Goal: Task Accomplishment & Management: Manage account settings

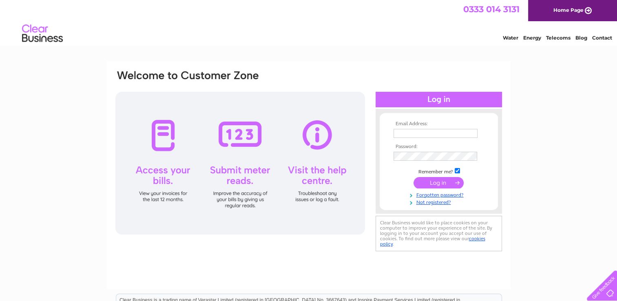
type input "acorndaynursery@btinternet.com"
click at [432, 183] on input "submit" at bounding box center [438, 182] width 50 height 11
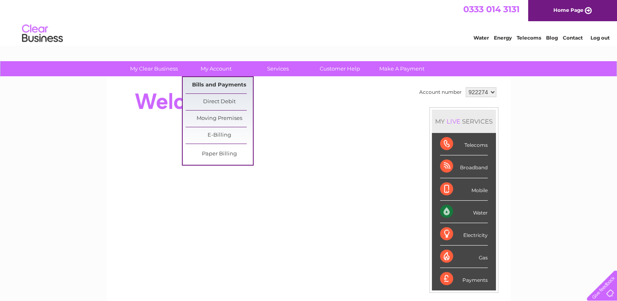
click at [213, 81] on link "Bills and Payments" at bounding box center [218, 85] width 67 height 16
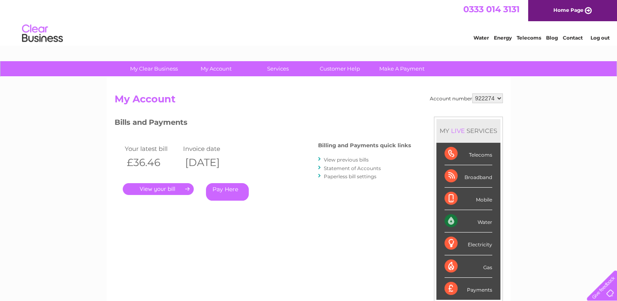
click at [157, 187] on link "." at bounding box center [158, 189] width 71 height 12
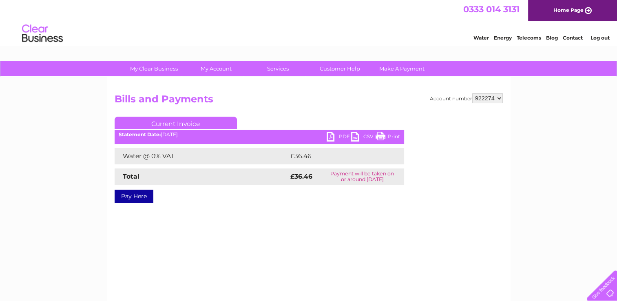
click at [340, 136] on link "PDF" at bounding box center [338, 138] width 24 height 12
